Goal: Task Accomplishment & Management: Manage account settings

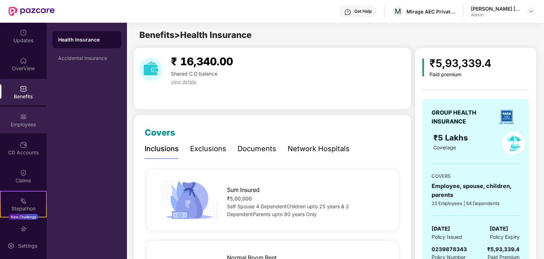
click at [28, 124] on div "Employees" at bounding box center [23, 124] width 47 height 7
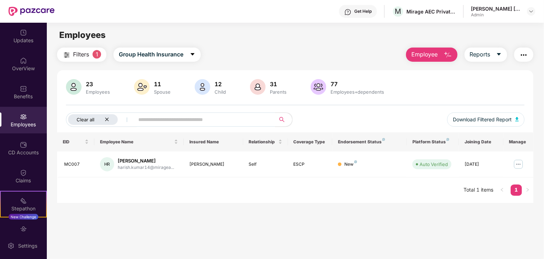
click at [90, 117] on span "Clear all" at bounding box center [86, 120] width 18 height 6
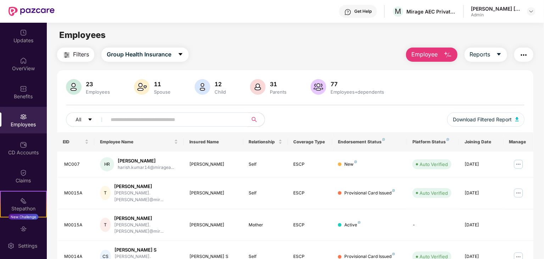
click at [127, 119] on input "text" at bounding box center [174, 119] width 127 height 11
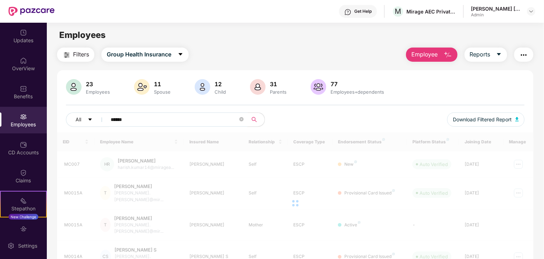
type input "******"
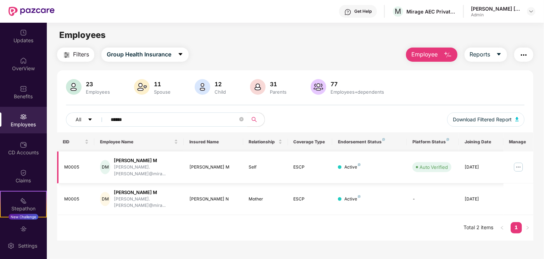
click at [513, 163] on img at bounding box center [518, 166] width 11 height 11
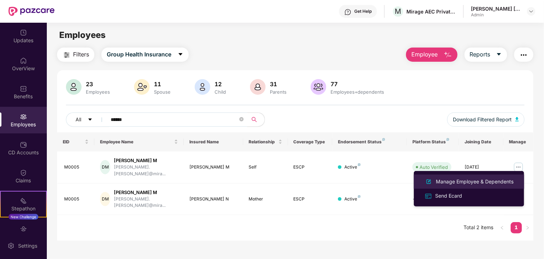
click at [468, 182] on div "Manage Employee & Dependents" at bounding box center [474, 182] width 80 height 8
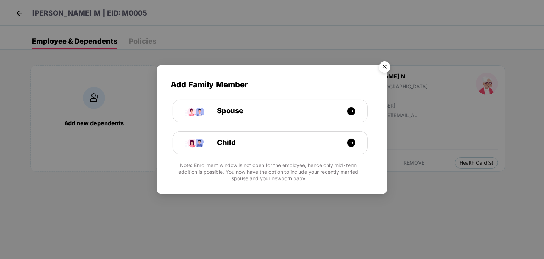
click at [384, 66] on img "Close" at bounding box center [385, 68] width 20 height 20
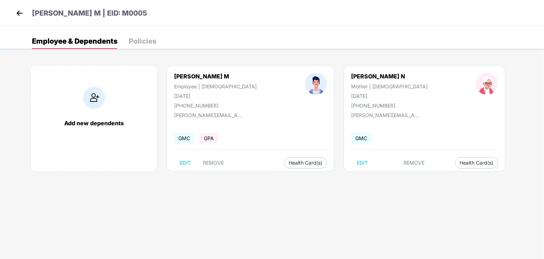
click at [138, 49] on div "Policies" at bounding box center [143, 41] width 28 height 16
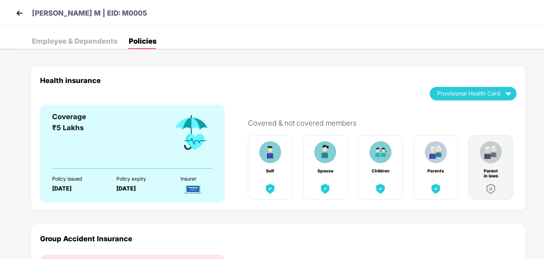
click at [21, 13] on img at bounding box center [19, 13] width 11 height 11
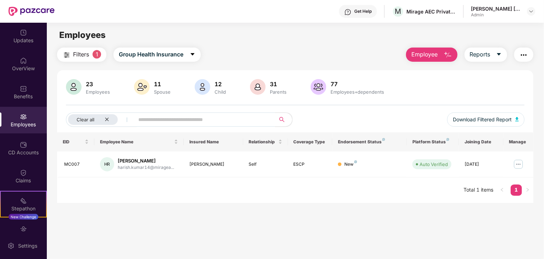
click at [84, 54] on span "Filters" at bounding box center [81, 54] width 16 height 9
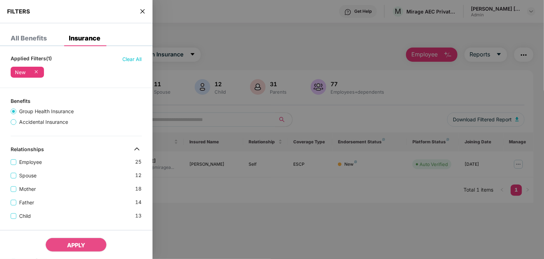
click at [141, 15] on span "close" at bounding box center [143, 11] width 6 height 7
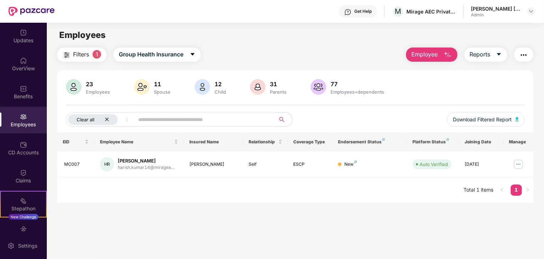
click at [98, 119] on div "Clear all" at bounding box center [93, 119] width 50 height 11
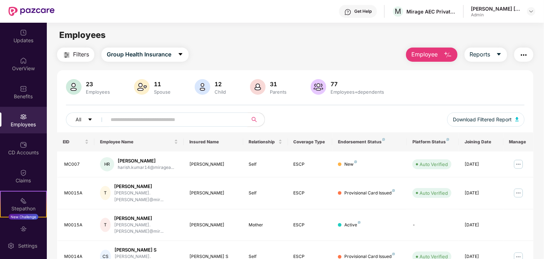
click at [118, 119] on input "text" at bounding box center [174, 119] width 127 height 11
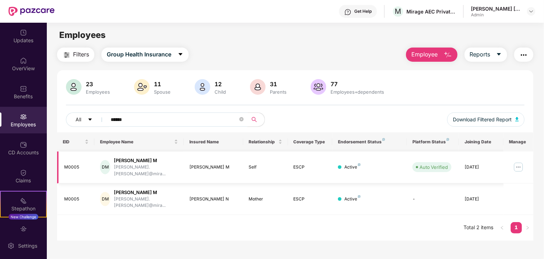
type input "******"
click at [520, 167] on img at bounding box center [518, 166] width 11 height 11
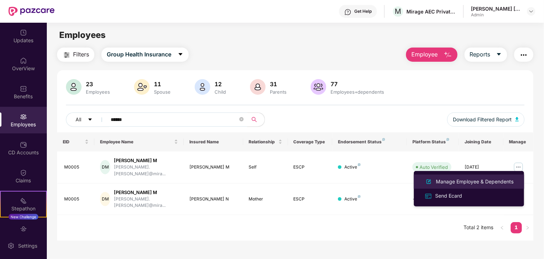
click at [500, 183] on div "Manage Employee & Dependents" at bounding box center [474, 182] width 80 height 8
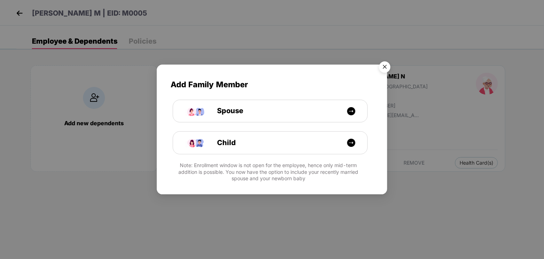
click at [384, 69] on img "Close" at bounding box center [385, 68] width 20 height 20
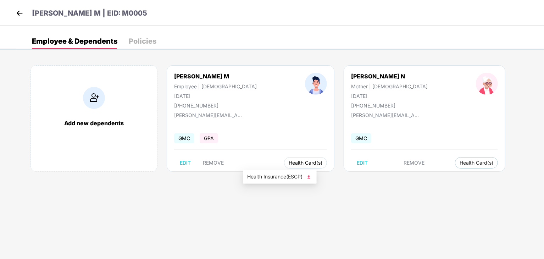
click at [289, 161] on span "Health Card(s)" at bounding box center [306, 163] width 34 height 4
click at [20, 11] on img at bounding box center [19, 13] width 11 height 11
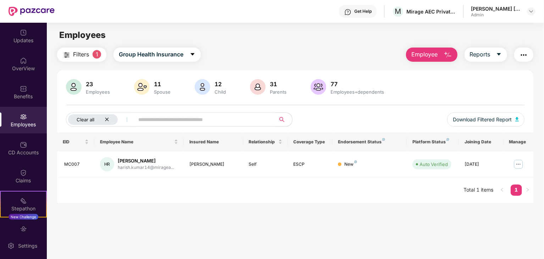
click at [96, 117] on div "Clear all" at bounding box center [93, 119] width 50 height 11
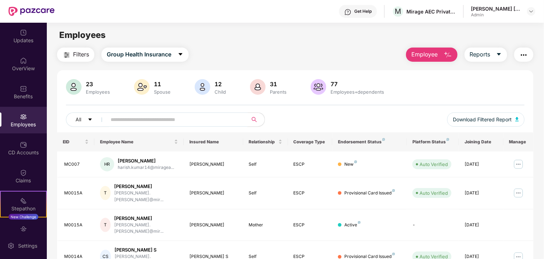
click at [145, 120] on input "text" at bounding box center [174, 119] width 127 height 11
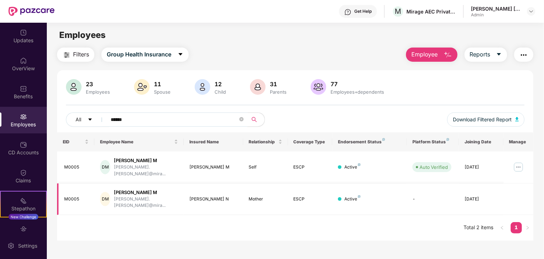
type input "******"
click at [530, 183] on td at bounding box center [518, 199] width 30 height 32
click at [519, 164] on img at bounding box center [518, 166] width 11 height 11
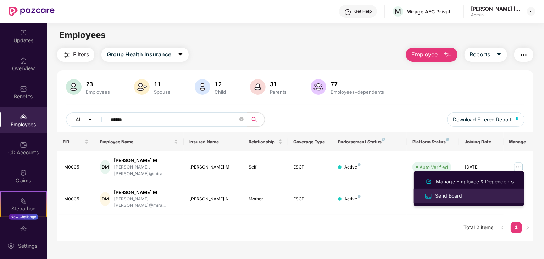
click at [451, 196] on div "Send Ecard" at bounding box center [449, 196] width 30 height 8
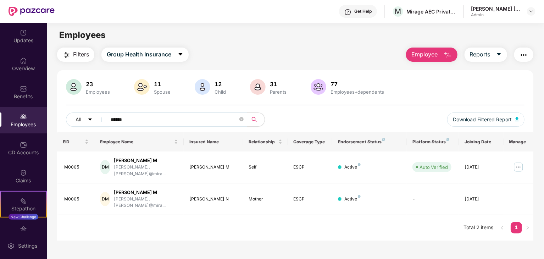
click at [451, 196] on td "-" at bounding box center [433, 199] width 52 height 32
click at [26, 65] on div "OverView" at bounding box center [23, 68] width 47 height 7
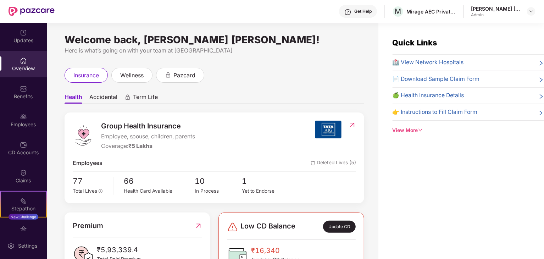
click at [140, 99] on span "Term Life" at bounding box center [145, 98] width 25 height 10
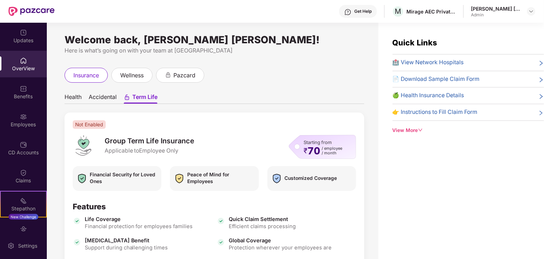
scroll to position [21, 0]
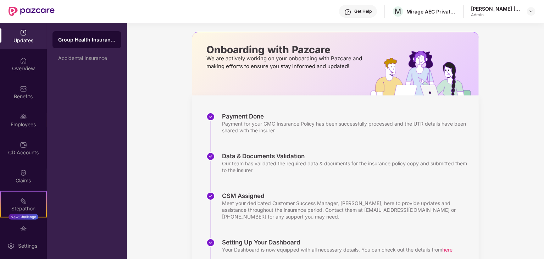
click at [15, 63] on div "OverView" at bounding box center [23, 64] width 47 height 27
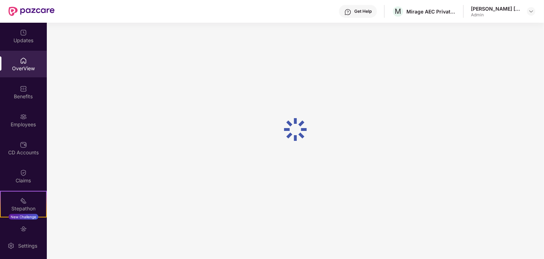
scroll to position [23, 0]
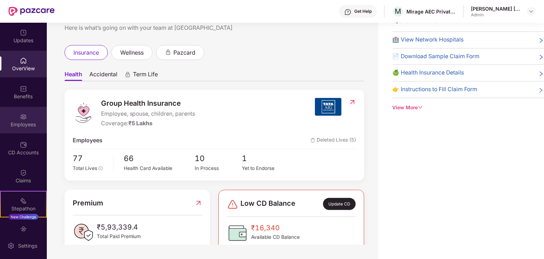
click at [16, 119] on div "Employees" at bounding box center [23, 120] width 47 height 27
